Goal: Task Accomplishment & Management: Use online tool/utility

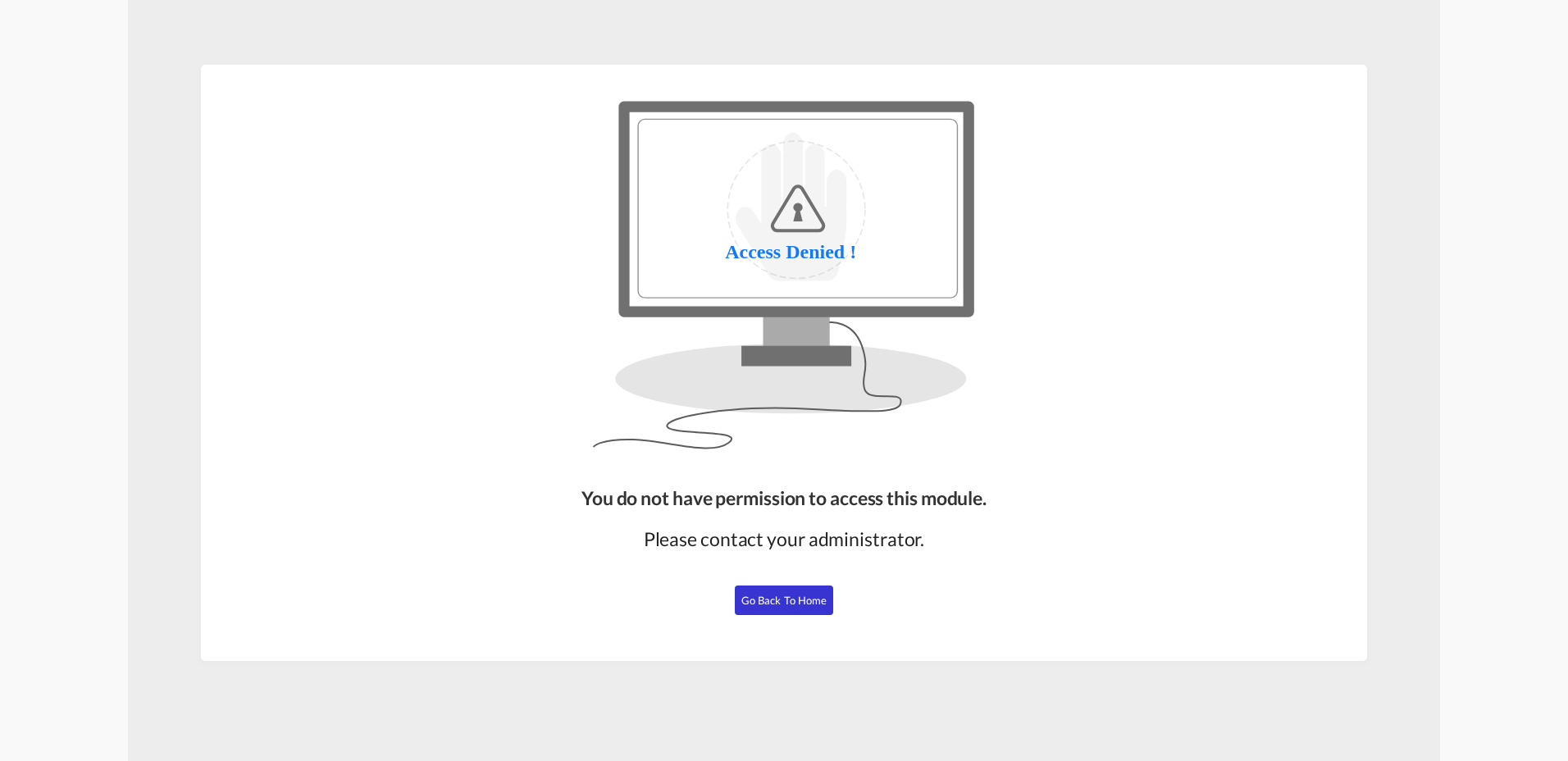
click at [793, 598] on span "Go Back to Home" at bounding box center [784, 600] width 86 height 13
